Goal: Information Seeking & Learning: Learn about a topic

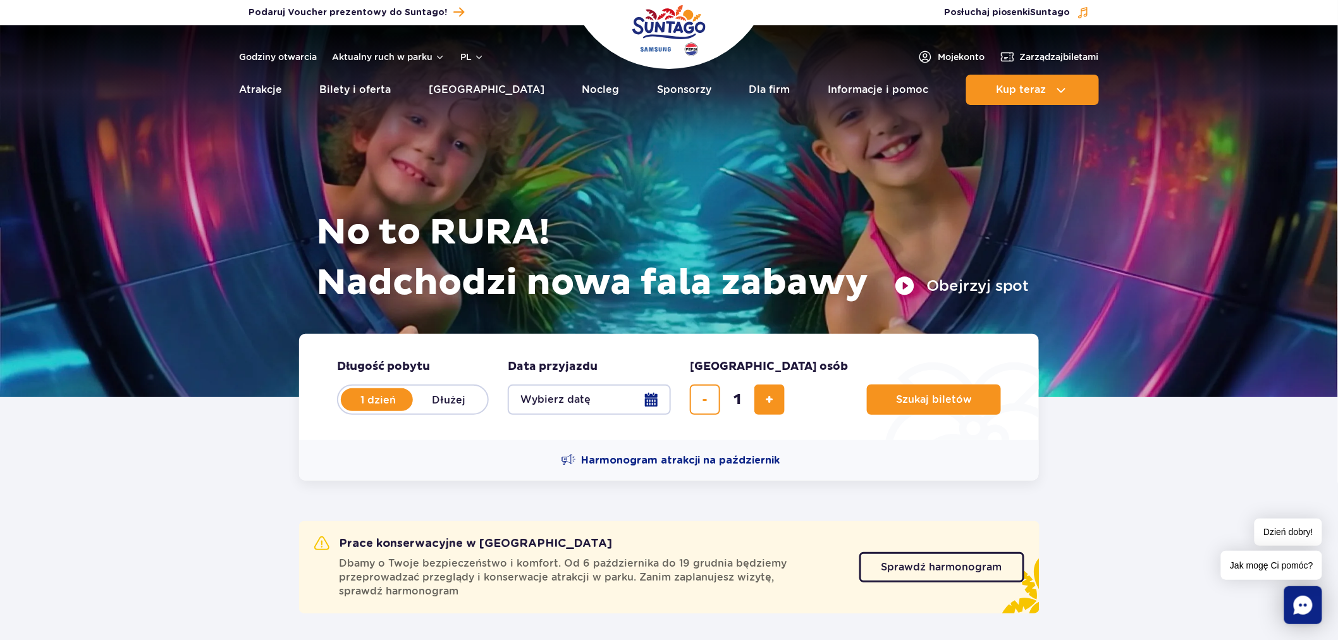
click at [270, 47] on header "Godziny otwarcia Aktualny ruch w parku pl PL EN UA Moje konto Zarządzaj biletam…" at bounding box center [669, 68] width 1338 height 87
click at [273, 61] on link "Godziny otwarcia" at bounding box center [278, 57] width 78 height 13
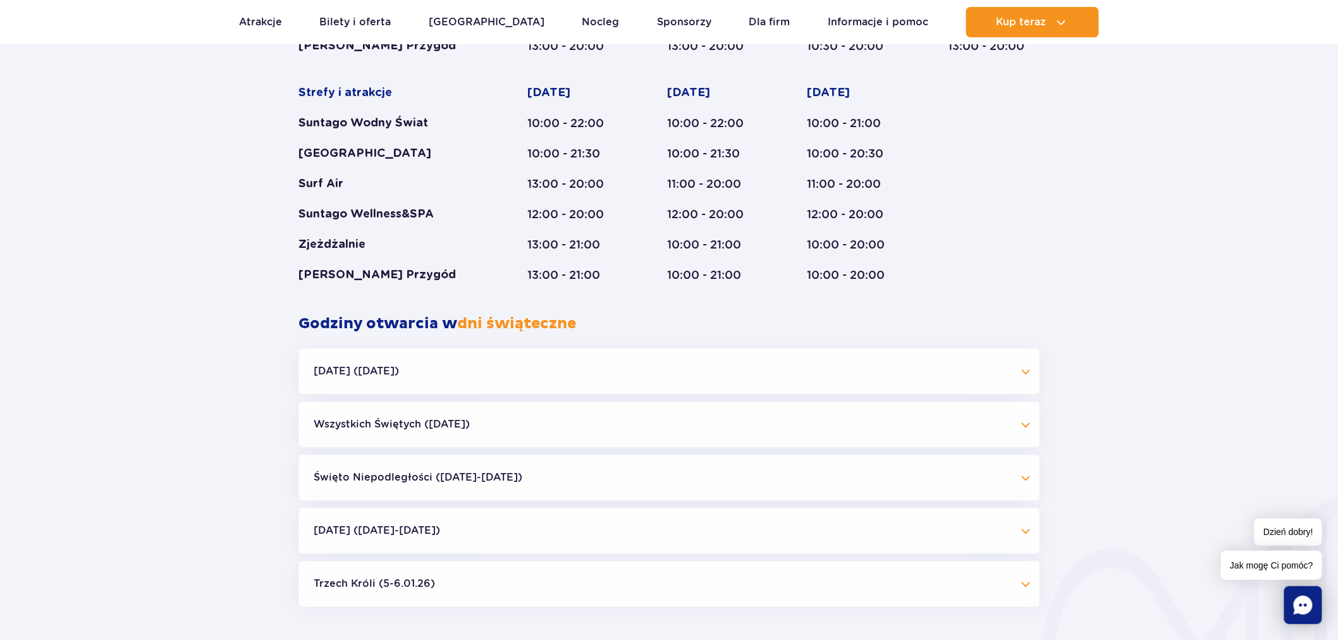
scroll to position [1022, 0]
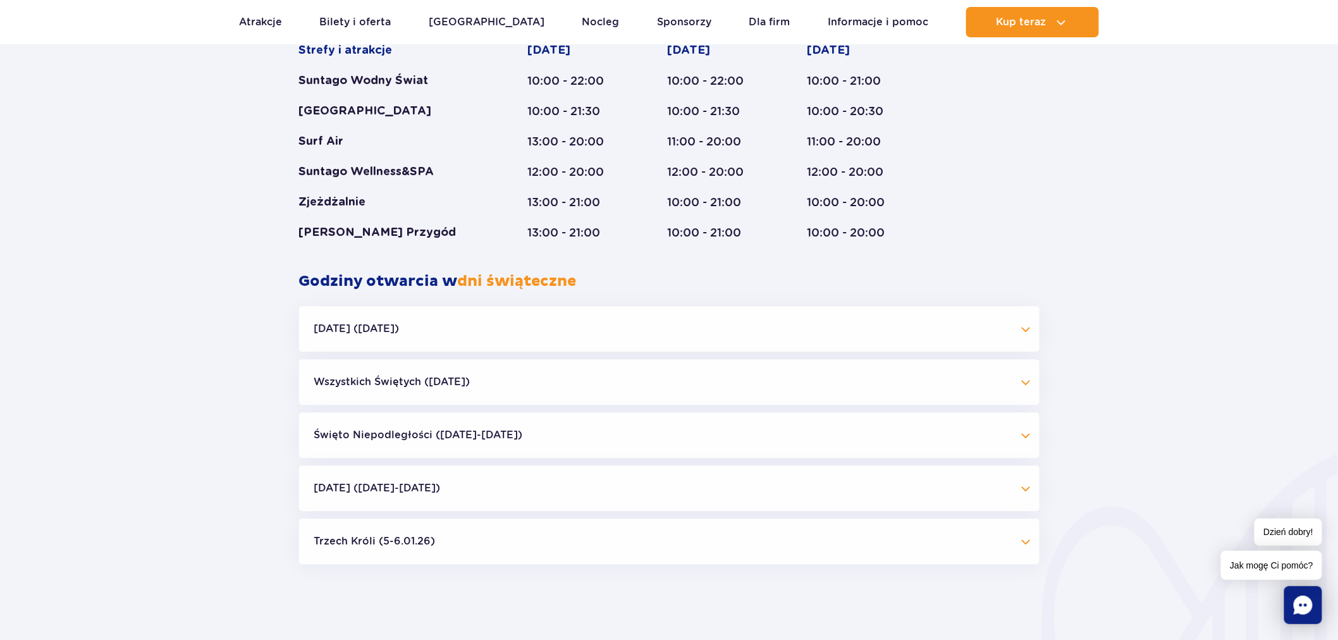
click at [489, 438] on button "Święto Niepodległości (09.11-11.11.25)" at bounding box center [669, 435] width 740 height 46
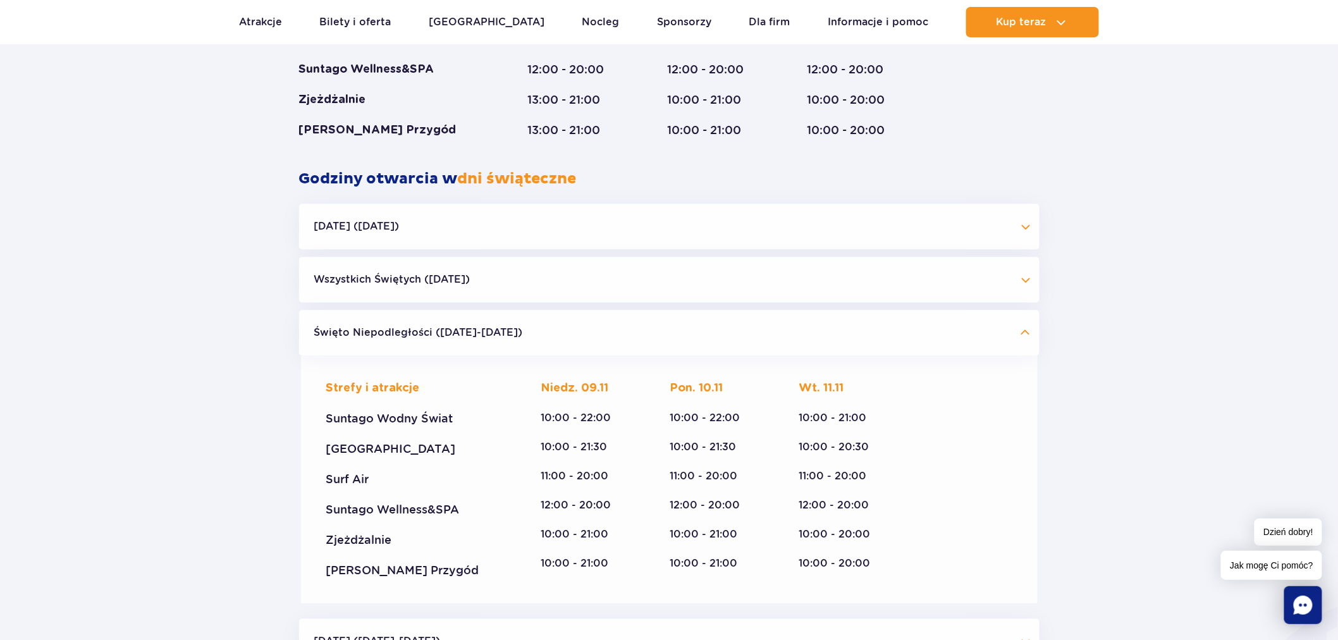
scroll to position [1092, 0]
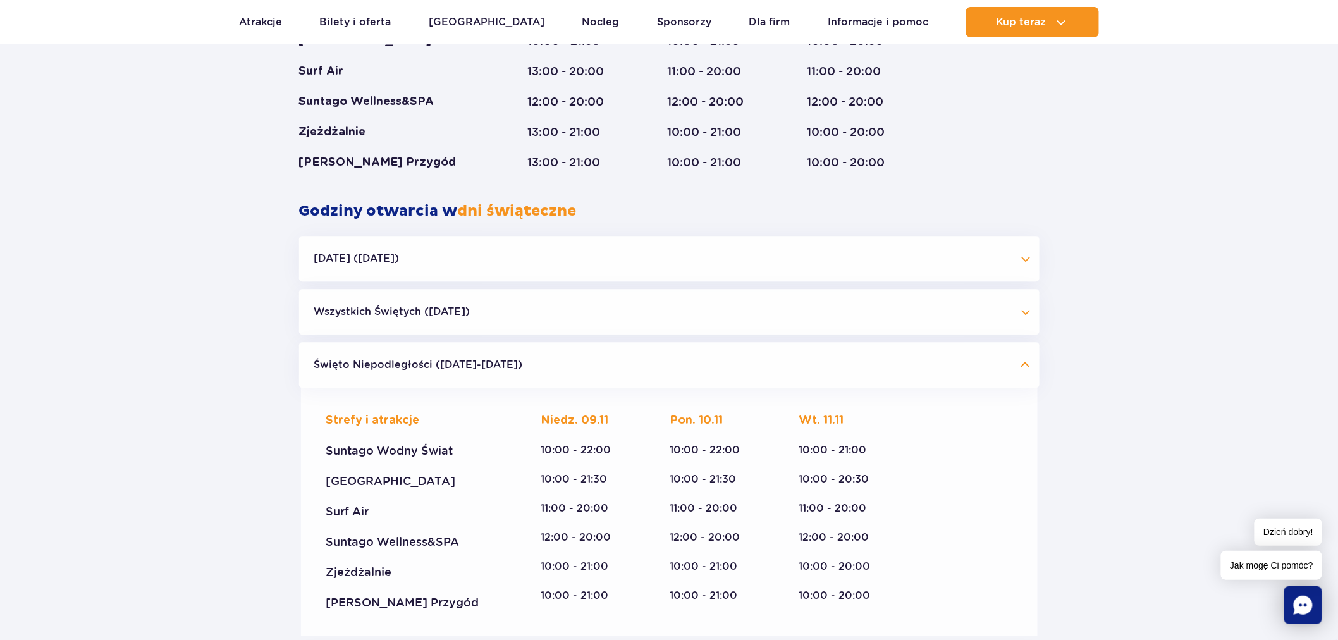
click at [539, 283] on div "Halloween (31.10.25) Strefy i atrakcje Suntago Wodny Świat Crocodile Island Sur…" at bounding box center [669, 492] width 740 height 513
click at [539, 306] on button "Wszystkich Świętych ([DATE])" at bounding box center [669, 312] width 740 height 46
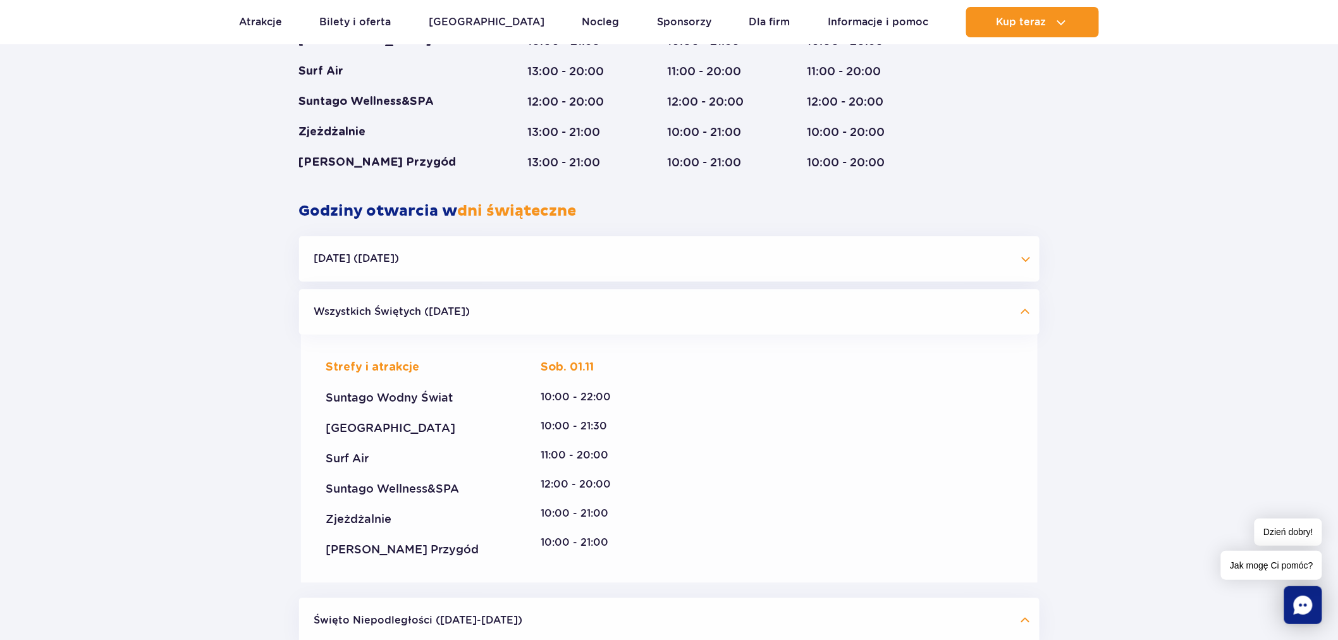
click at [540, 306] on button "Wszystkich Świętych (01.11.25)" at bounding box center [669, 312] width 740 height 46
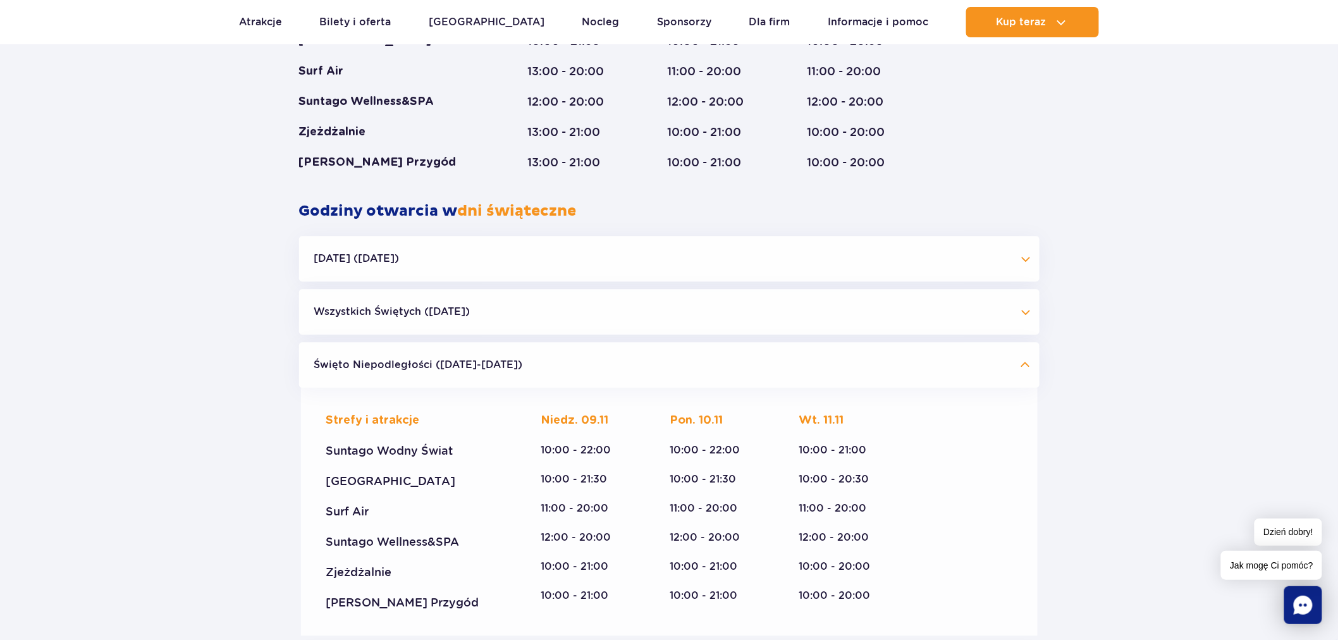
click at [541, 255] on button "Halloween (31.10.25)" at bounding box center [669, 259] width 740 height 46
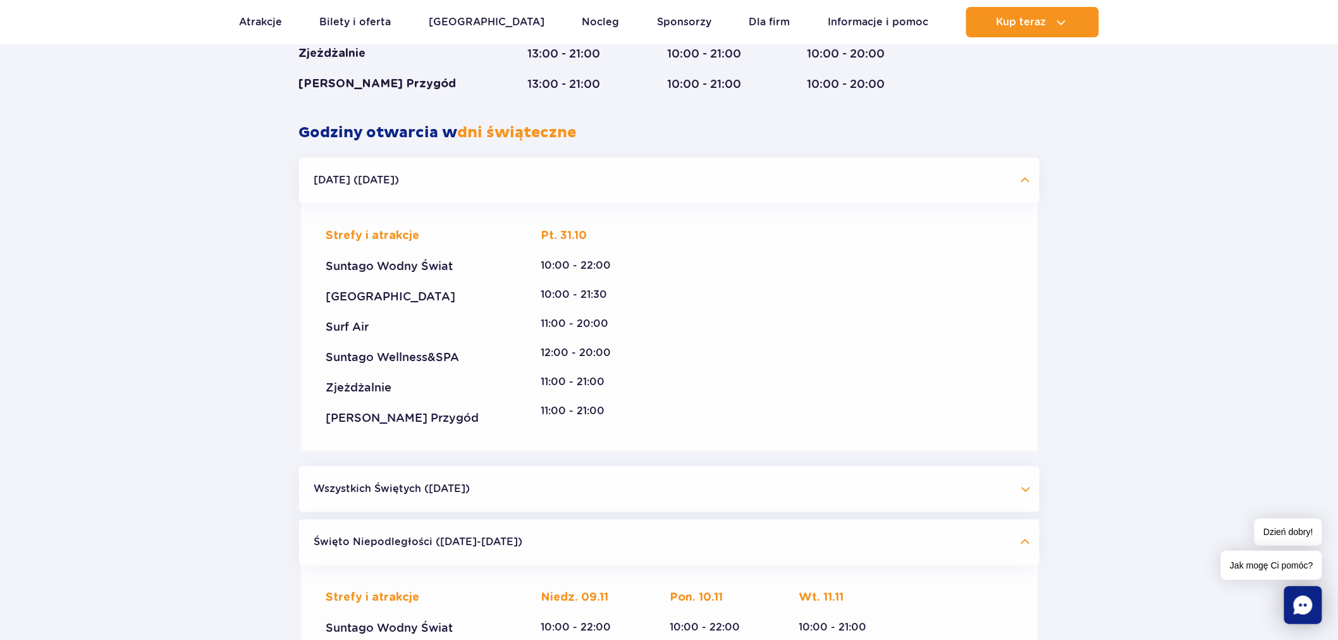
scroll to position [1373, 0]
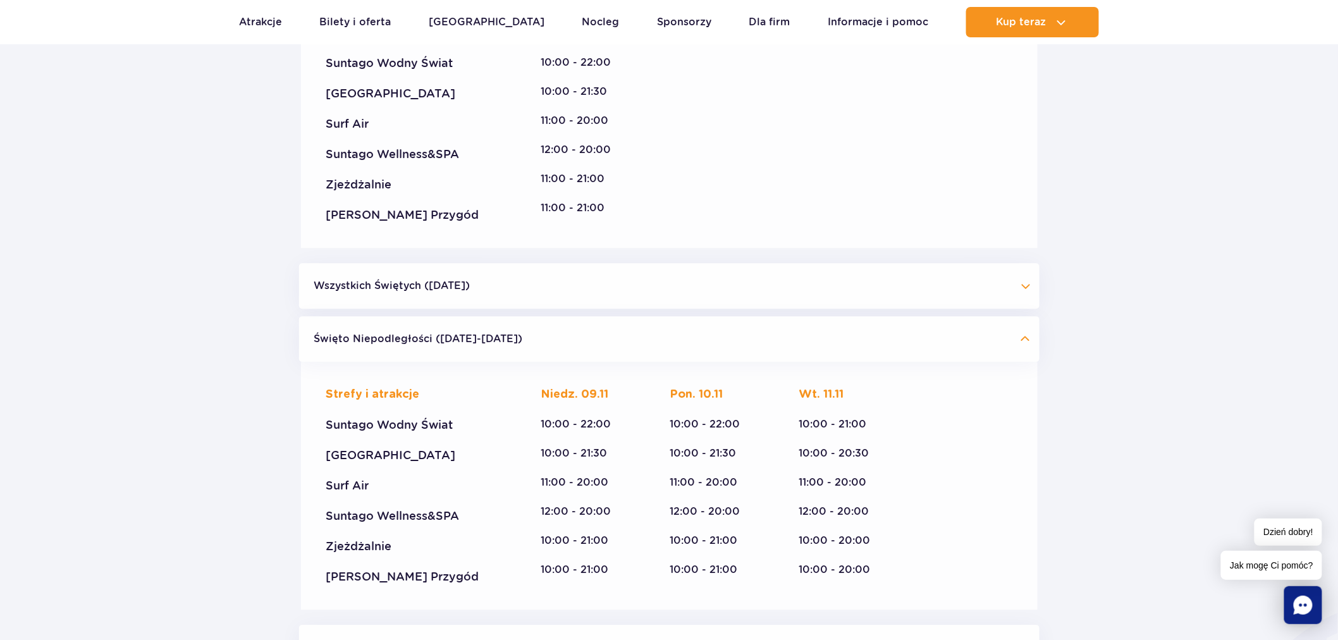
click at [540, 331] on button "Święto Niepodległości (09.11-11.11.25)" at bounding box center [669, 339] width 740 height 46
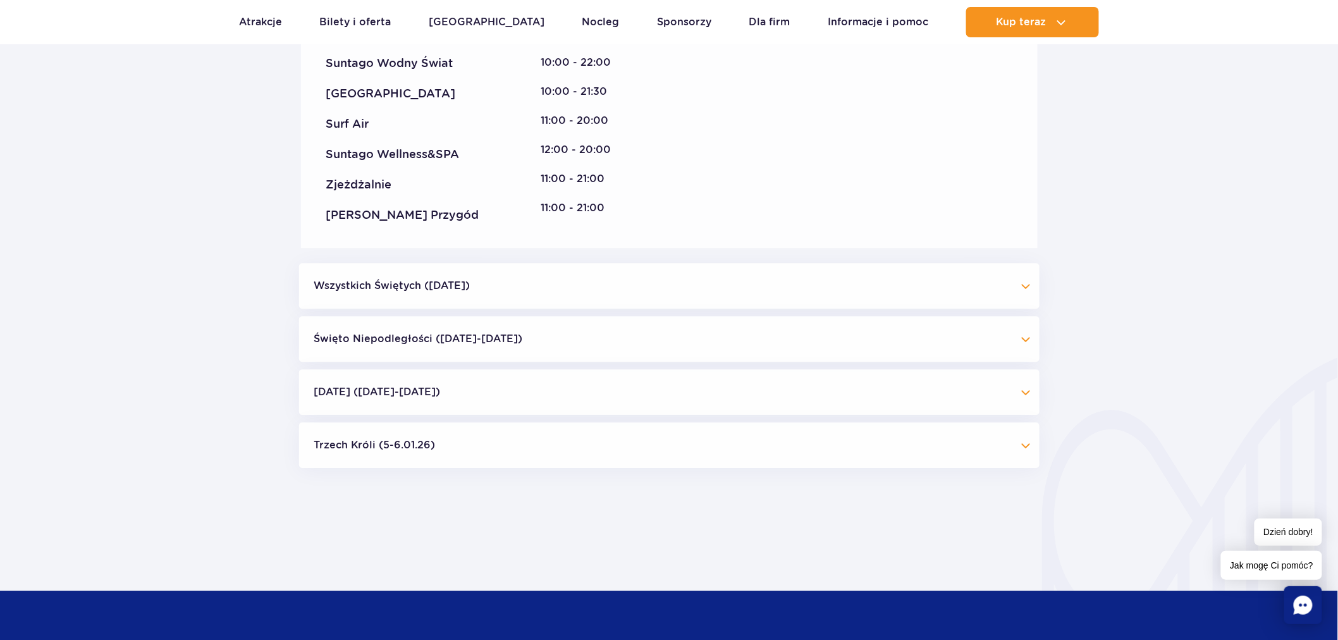
click at [537, 384] on button "[DATE] ([DATE]-[DATE])" at bounding box center [669, 392] width 740 height 46
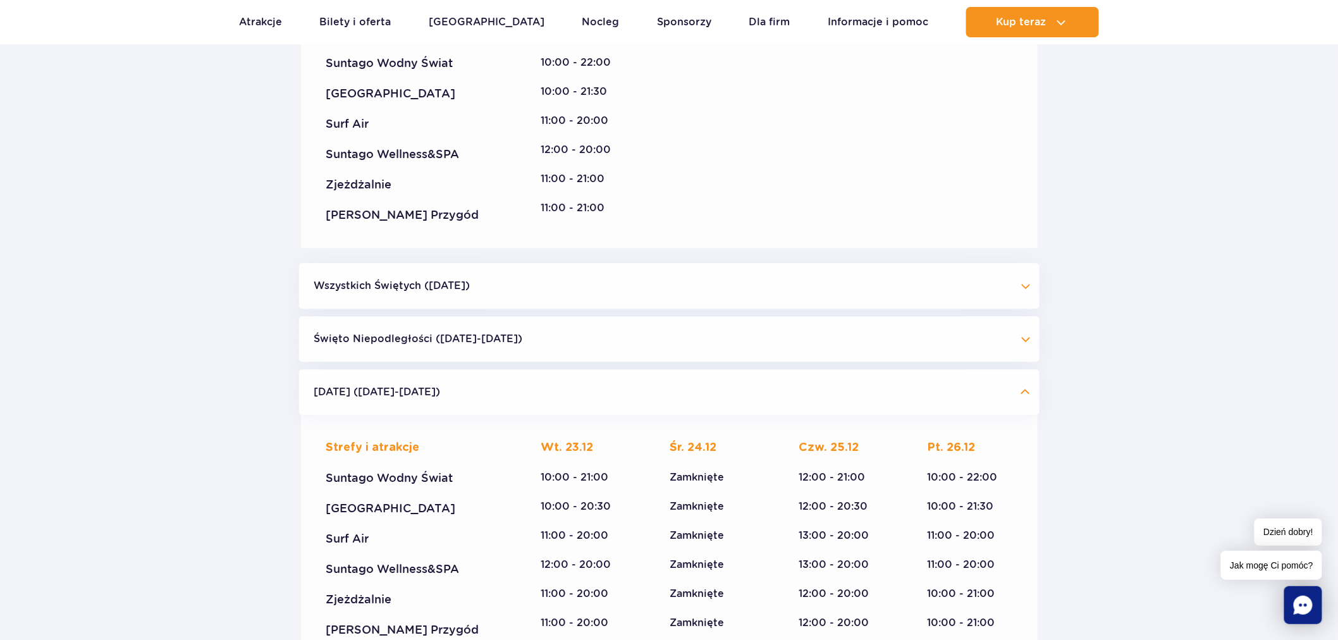
click at [546, 339] on button "Święto Niepodległości ([DATE]-[DATE])" at bounding box center [669, 339] width 740 height 46
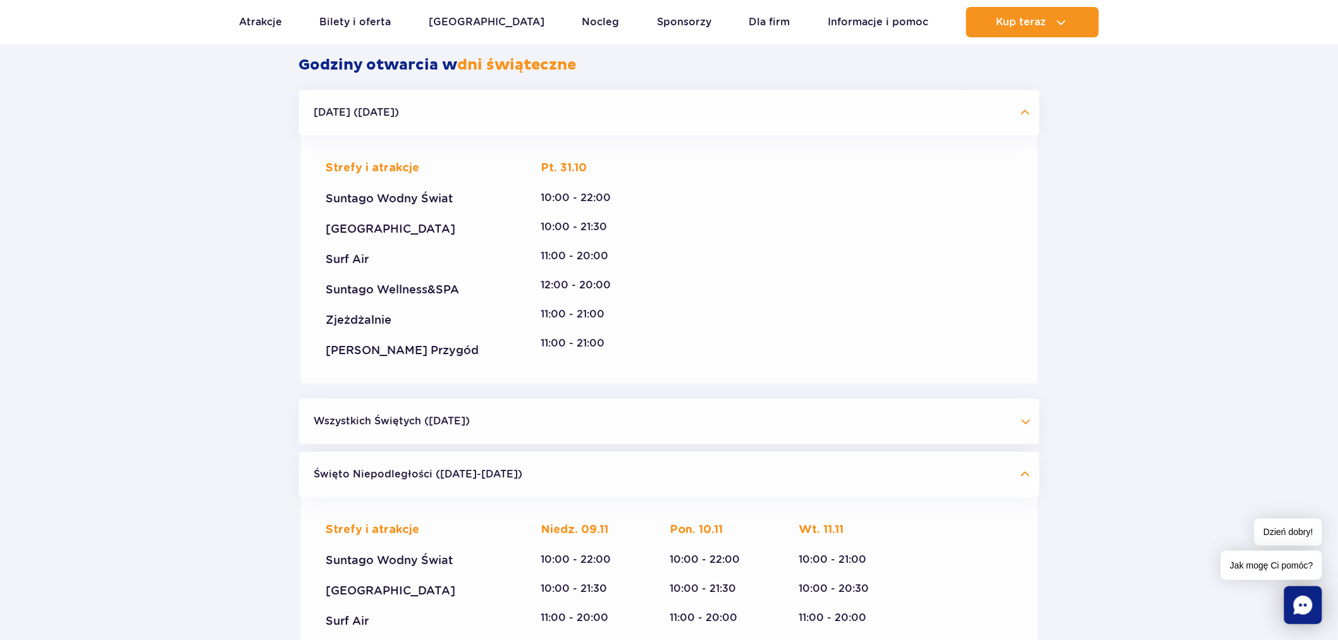
scroll to position [1233, 0]
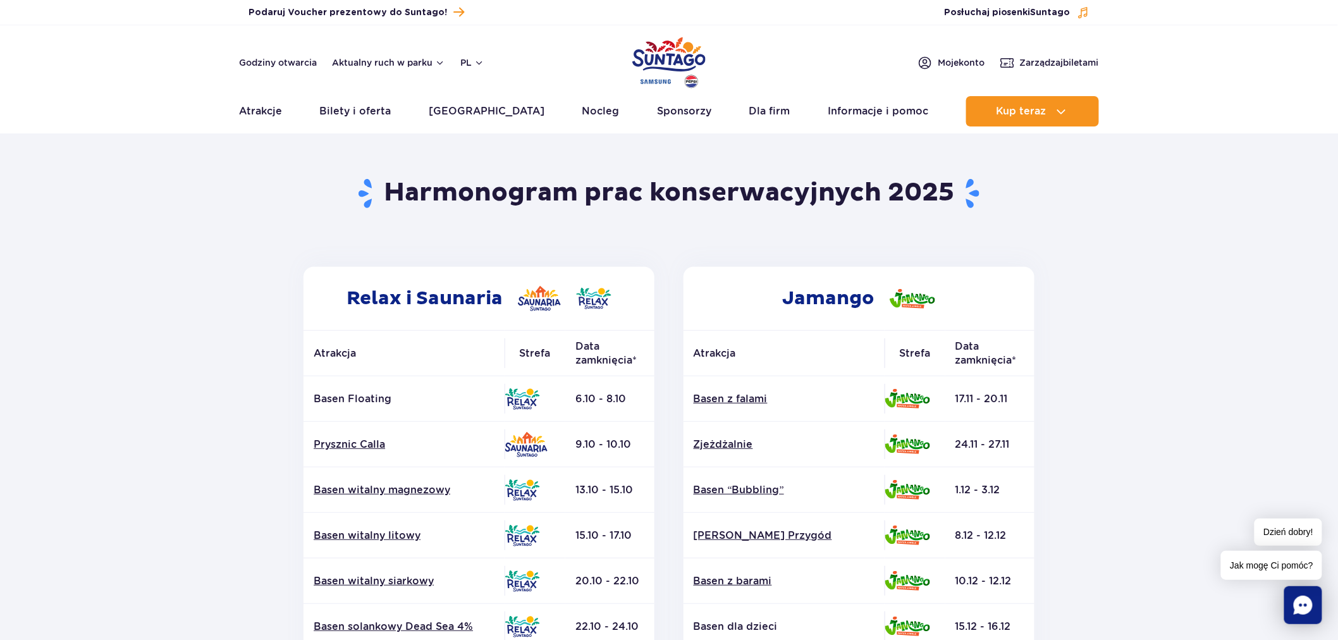
click at [666, 60] on img "Park of Poland" at bounding box center [668, 63] width 73 height 58
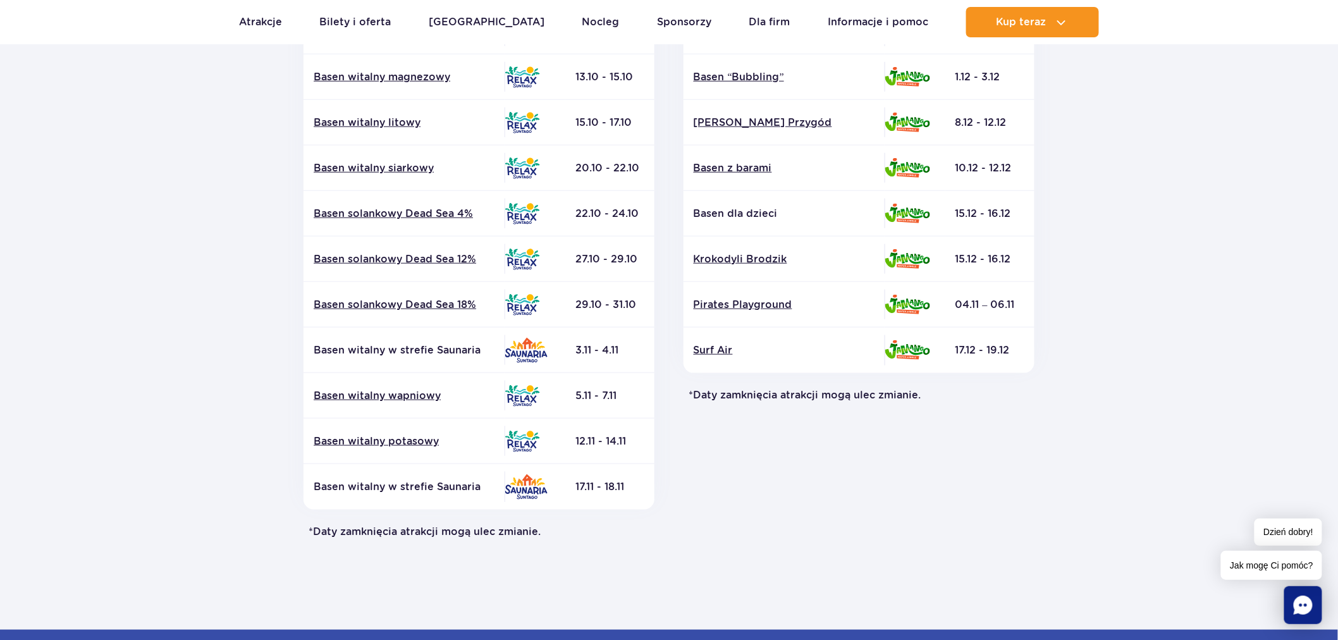
scroll to position [421, 0]
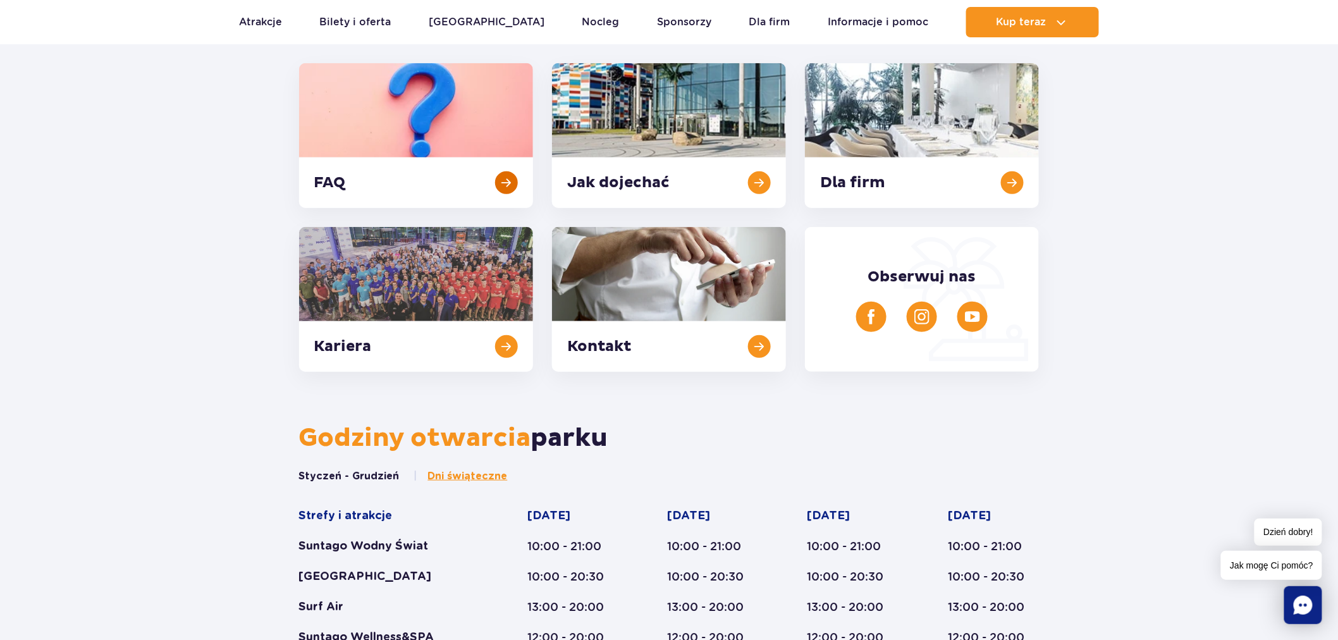
scroll to position [249, 0]
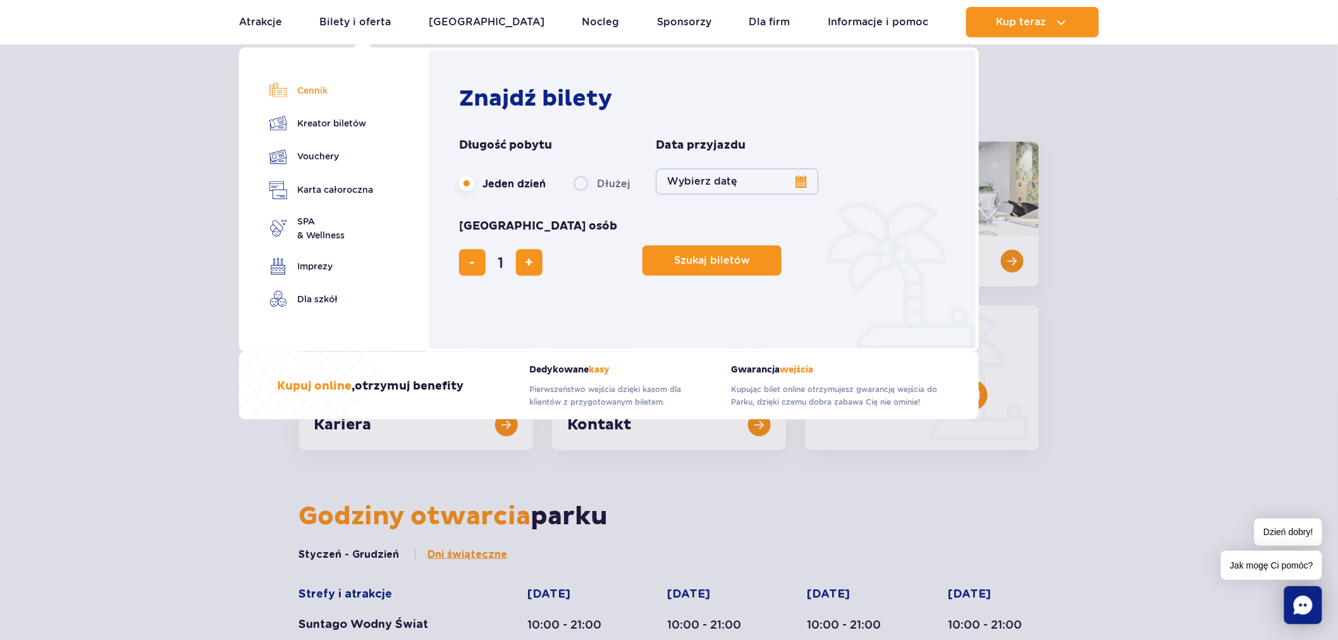
click at [310, 96] on link "Cennik" at bounding box center [321, 91] width 104 height 18
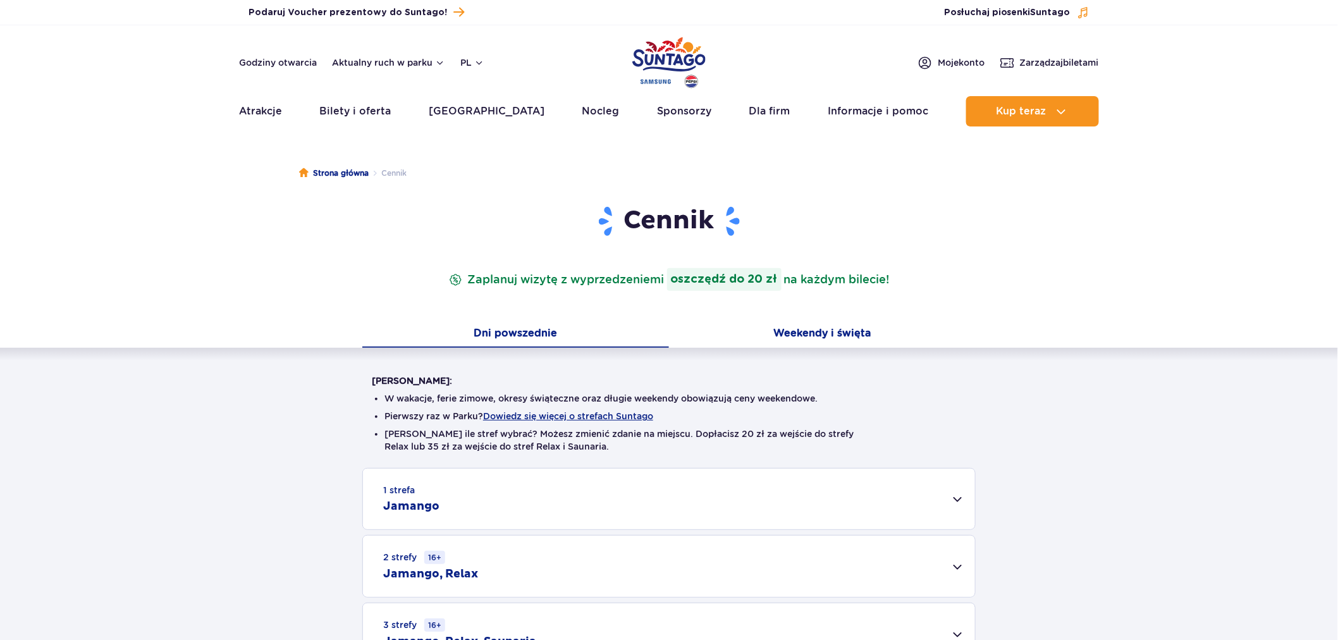
click at [776, 338] on button "Weekendy i święta" at bounding box center [822, 334] width 307 height 27
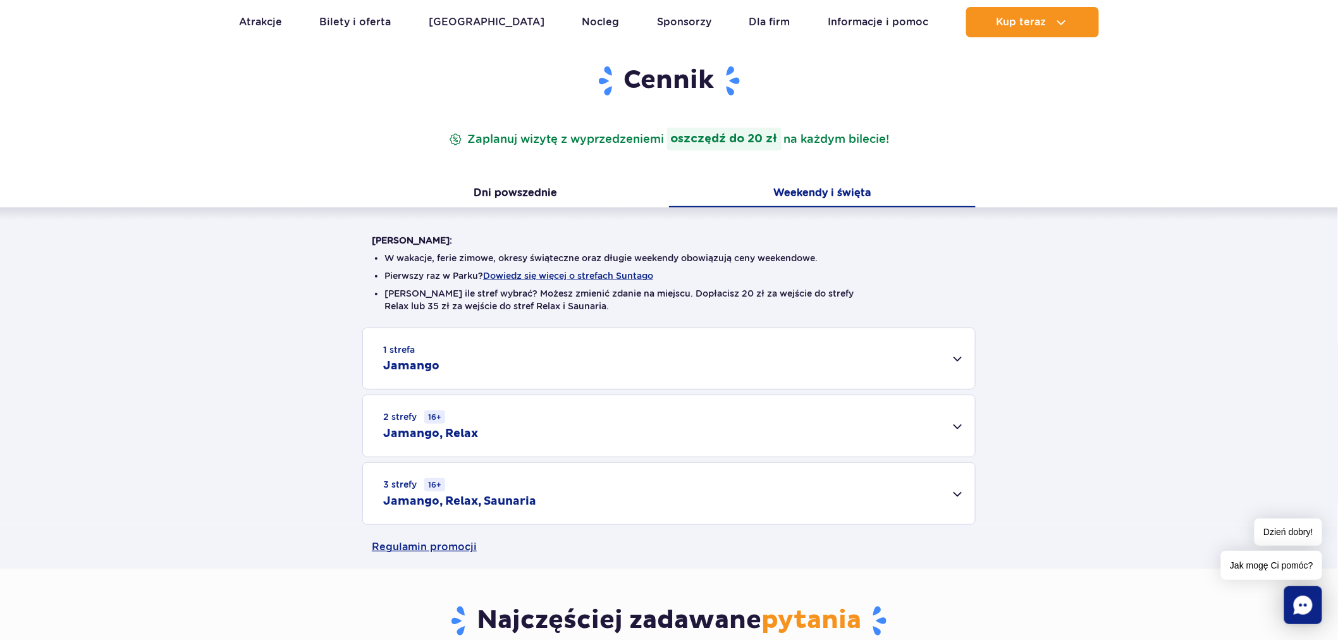
click at [790, 397] on div "2 strefy 16+ Jamango, Relax" at bounding box center [669, 425] width 612 height 61
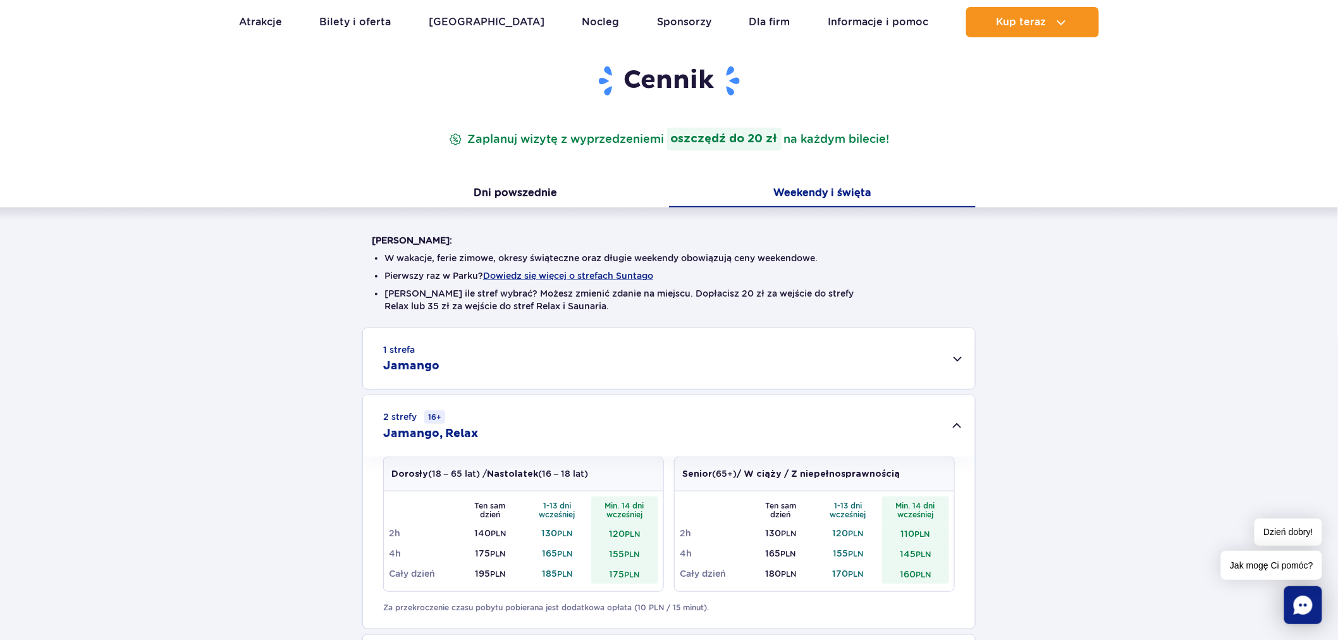
click at [788, 372] on div "1 strefa Jamango" at bounding box center [669, 358] width 612 height 61
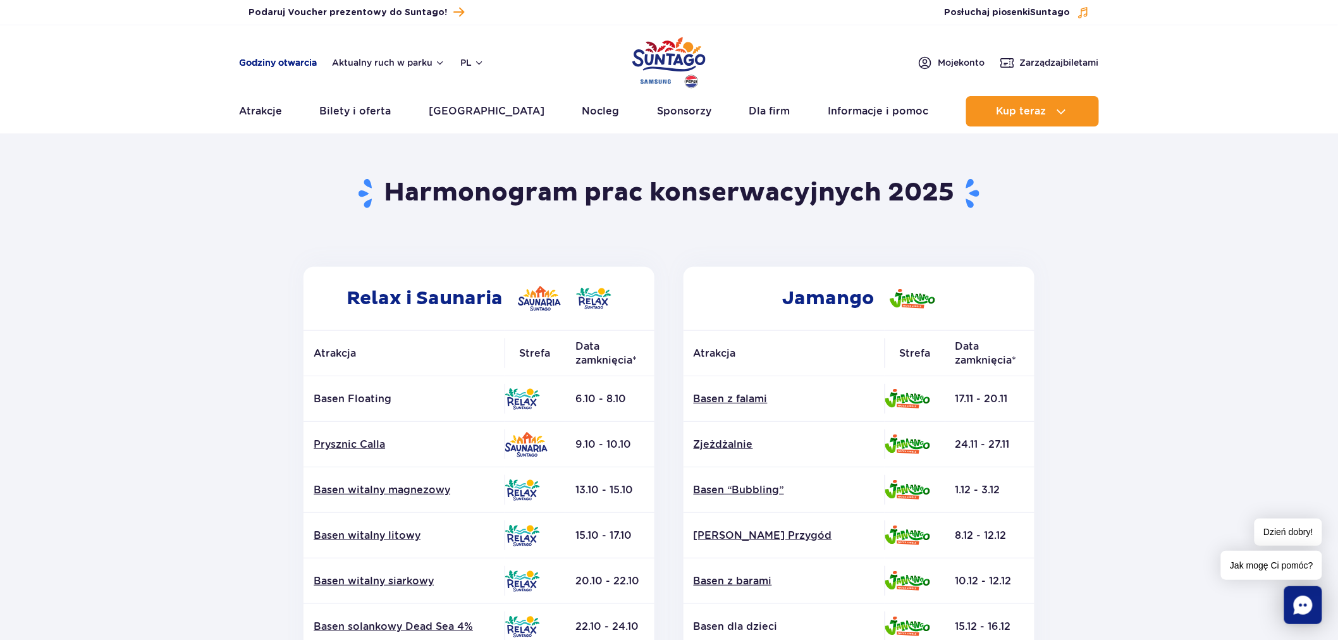
click at [282, 67] on link "Godziny otwarcia" at bounding box center [278, 62] width 78 height 13
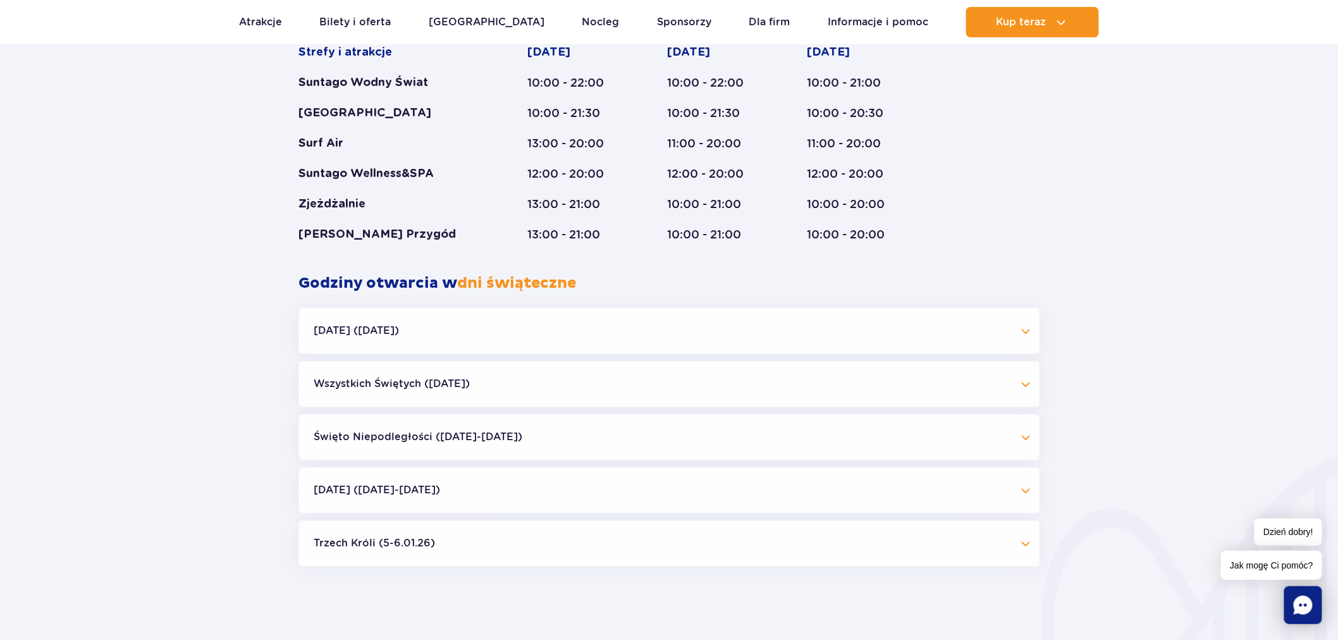
scroll to position [1022, 0]
click at [513, 440] on button "Święto Niepodległości ([DATE]-[DATE])" at bounding box center [669, 435] width 740 height 46
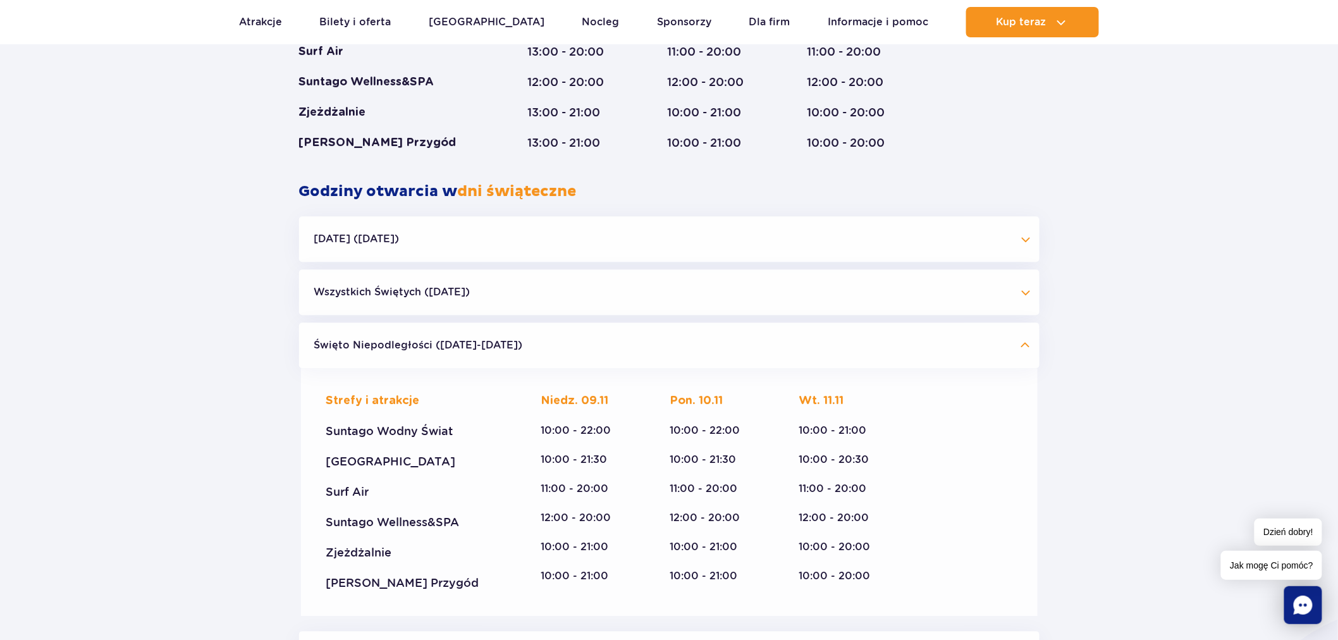
scroll to position [1233, 0]
